Goal: Find specific page/section: Find specific page/section

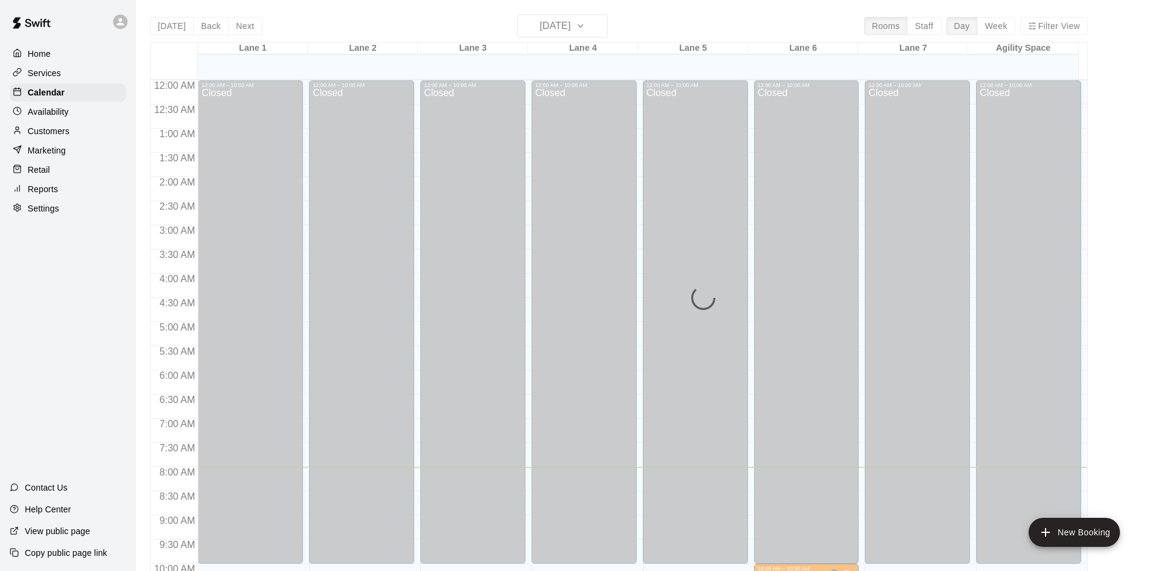
scroll to position [317, 0]
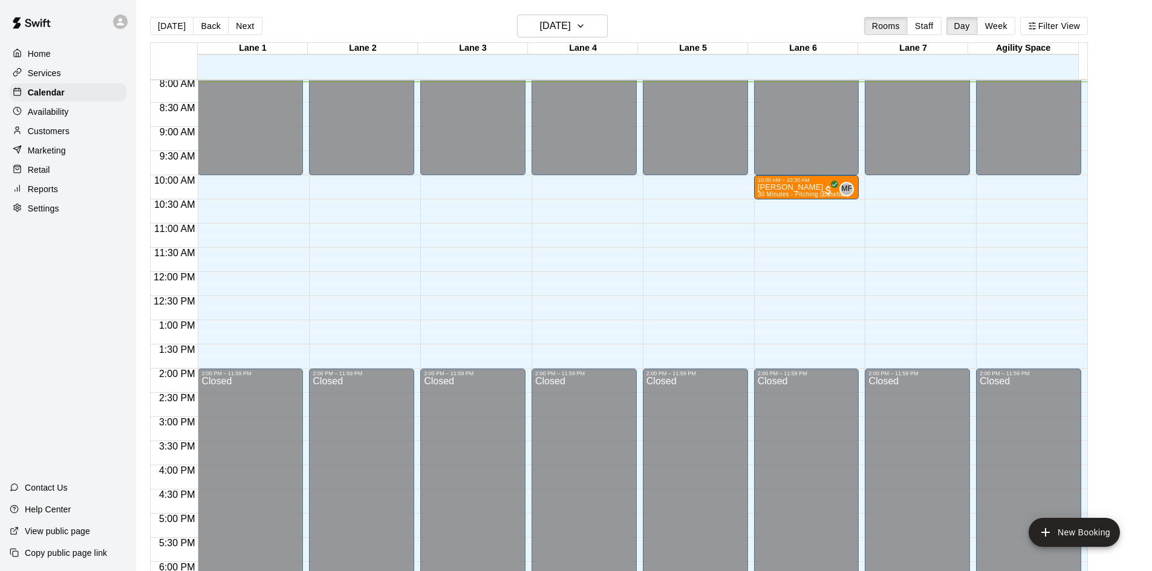
drag, startPoint x: 89, startPoint y: 121, endPoint x: 121, endPoint y: 105, distance: 35.2
click at [89, 121] on div "Availability" at bounding box center [68, 112] width 117 height 18
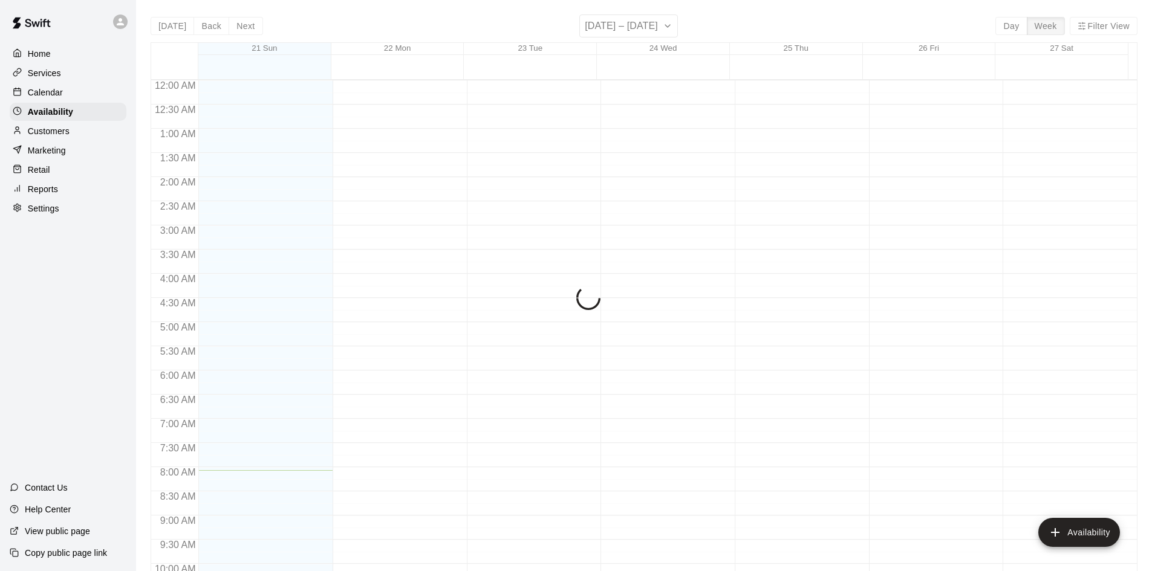
scroll to position [391, 0]
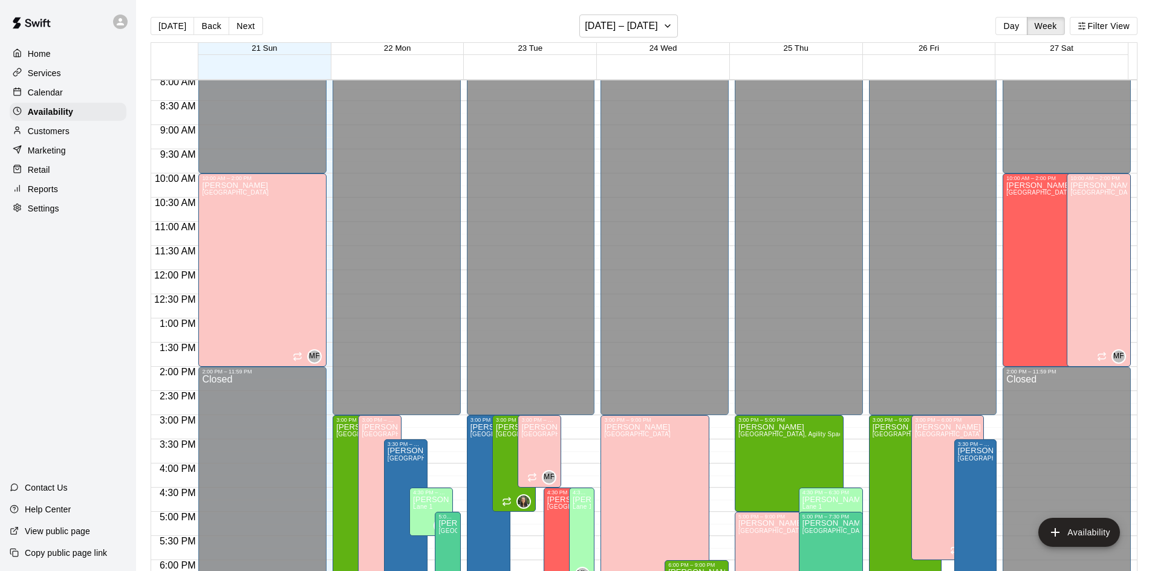
click at [49, 93] on p "Calendar" at bounding box center [45, 92] width 35 height 12
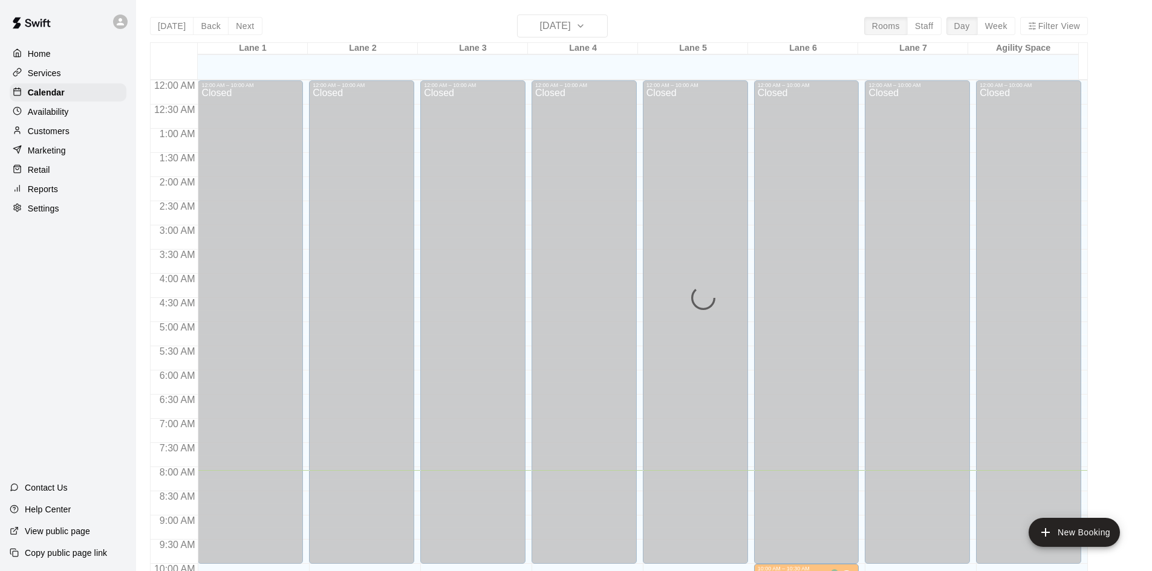
scroll to position [391, 0]
